Goal: Transaction & Acquisition: Book appointment/travel/reservation

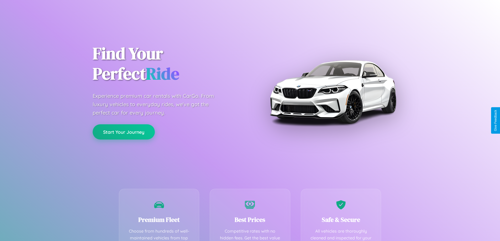
click at [124, 132] on button "Start Your Journey" at bounding box center [124, 131] width 62 height 15
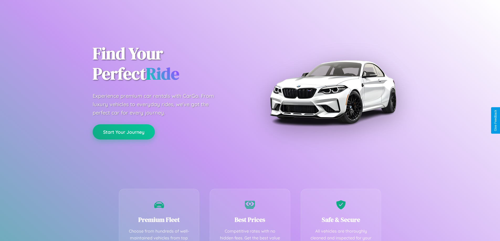
click at [124, 132] on button "Start Your Journey" at bounding box center [124, 131] width 62 height 15
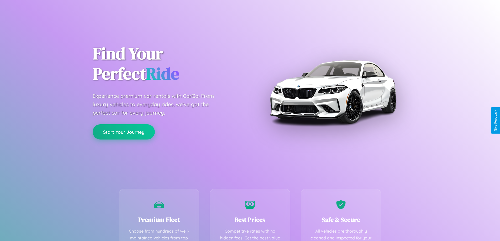
click at [124, 132] on button "Start Your Journey" at bounding box center [124, 131] width 62 height 15
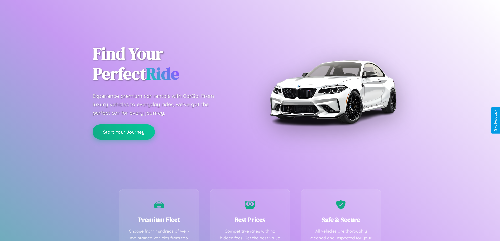
click at [124, 132] on button "Start Your Journey" at bounding box center [124, 131] width 62 height 15
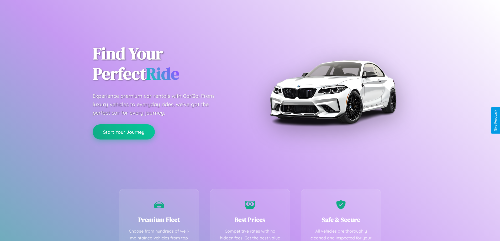
click at [124, 132] on button "Start Your Journey" at bounding box center [124, 131] width 62 height 15
